Goal: Book appointment/travel/reservation

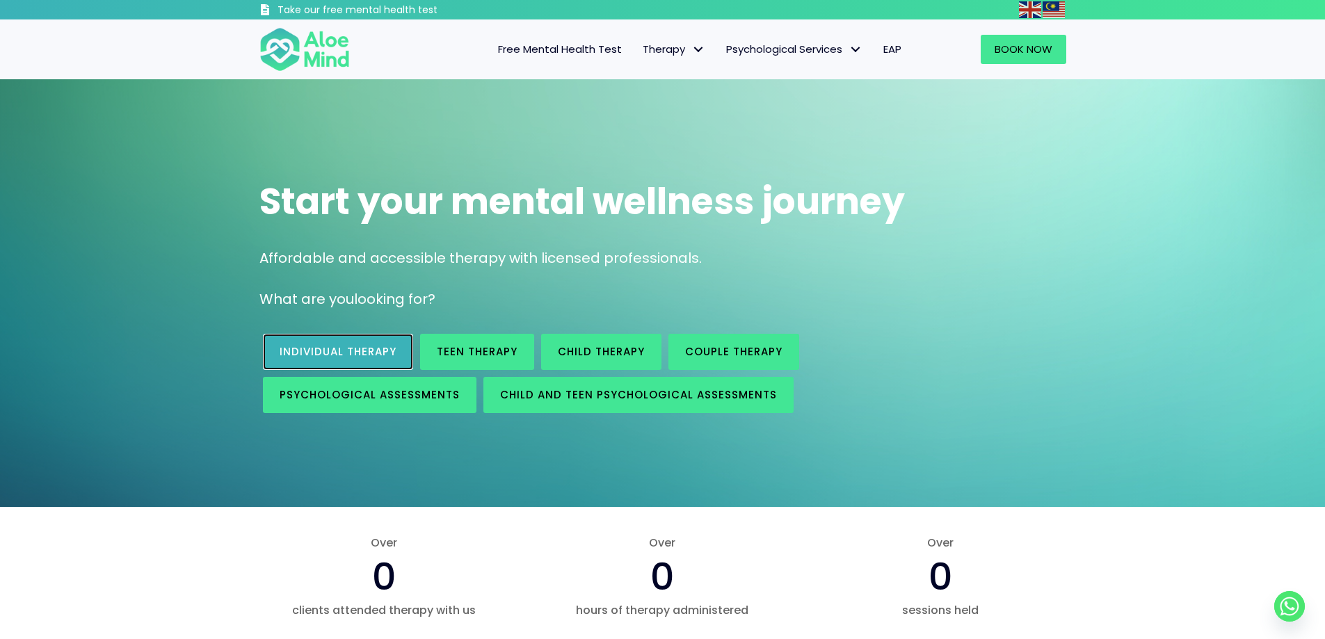
click at [377, 342] on link "Individual therapy" at bounding box center [338, 352] width 150 height 36
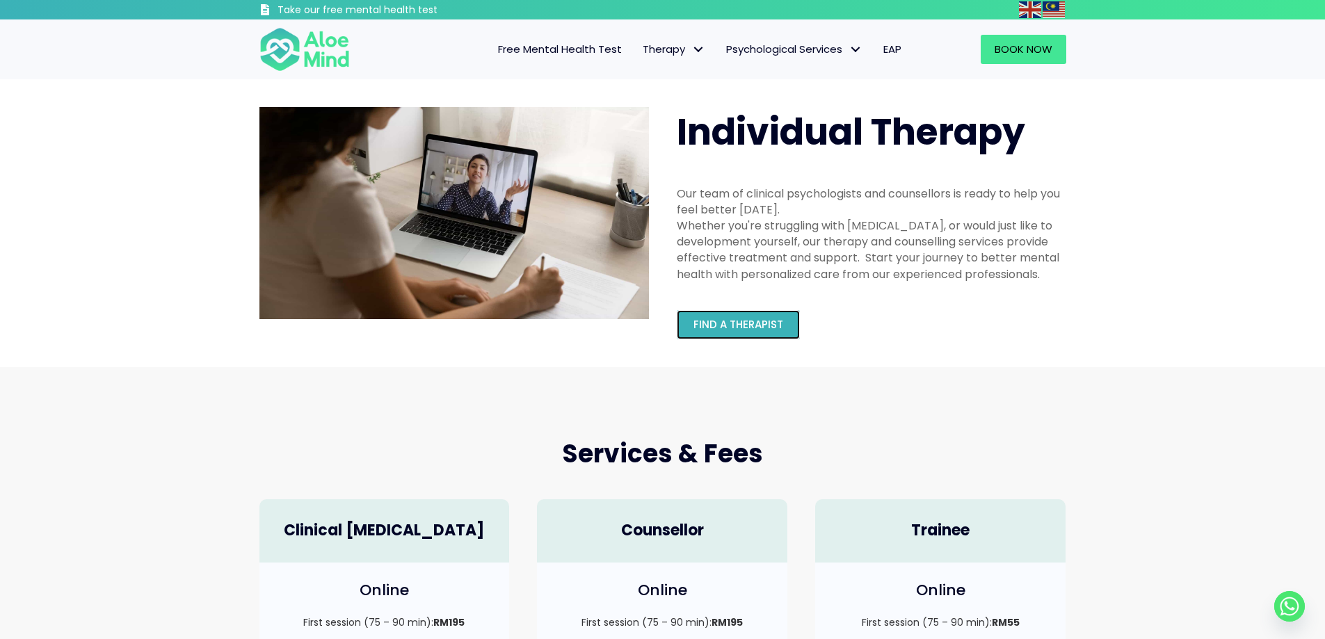
click at [791, 326] on link "Find a therapist" at bounding box center [738, 324] width 123 height 29
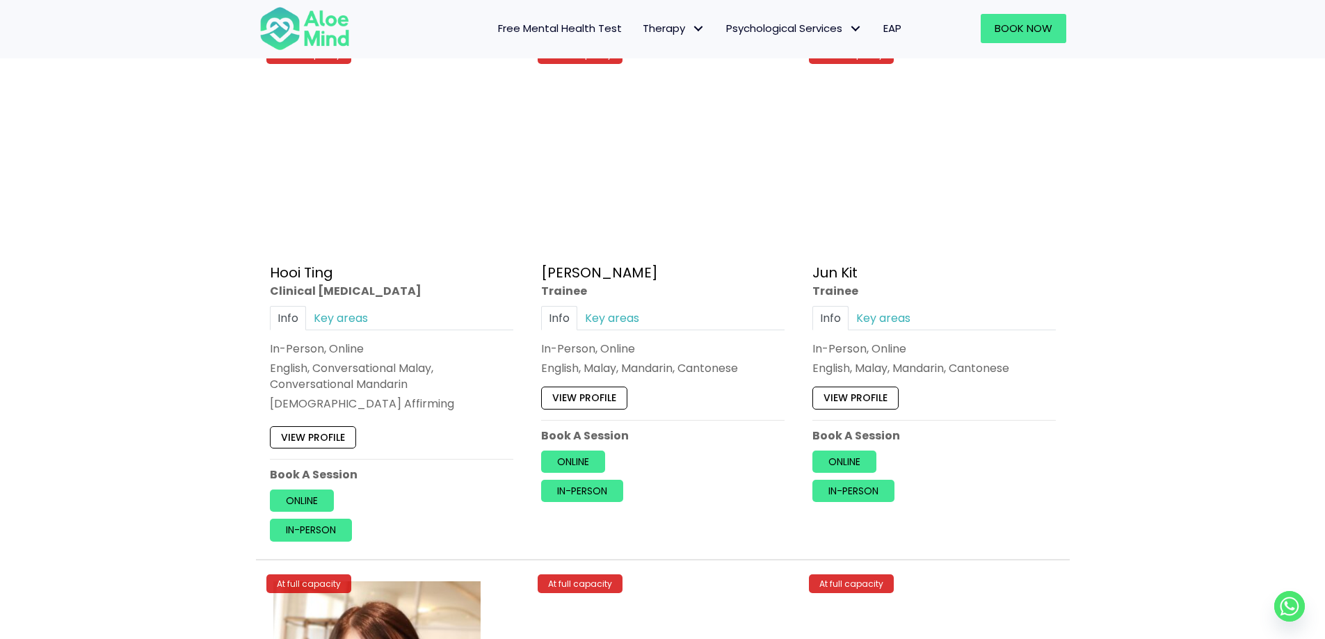
scroll to position [4870, 0]
